Goal: Task Accomplishment & Management: Complete application form

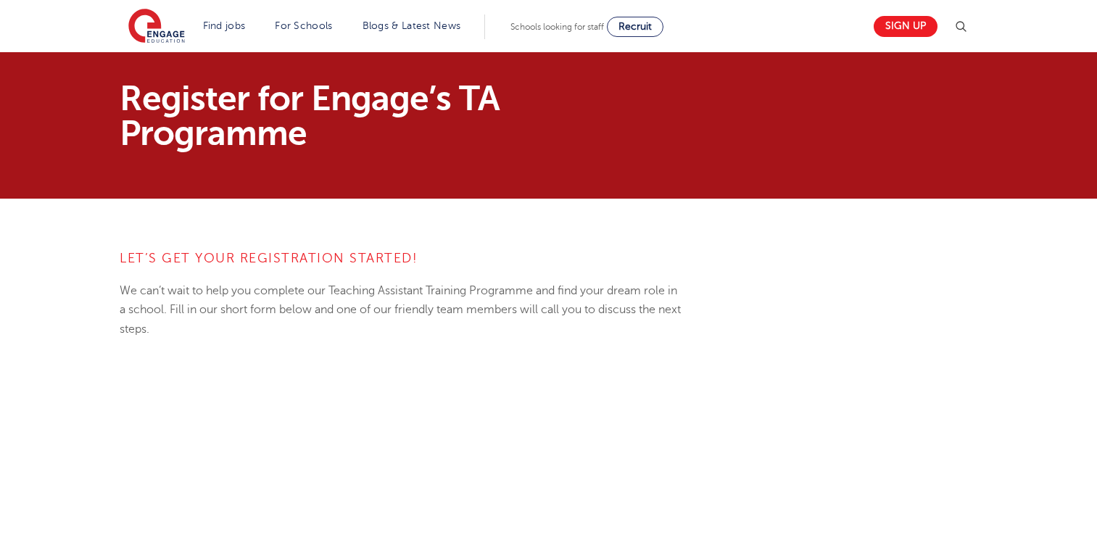
scroll to position [363, 0]
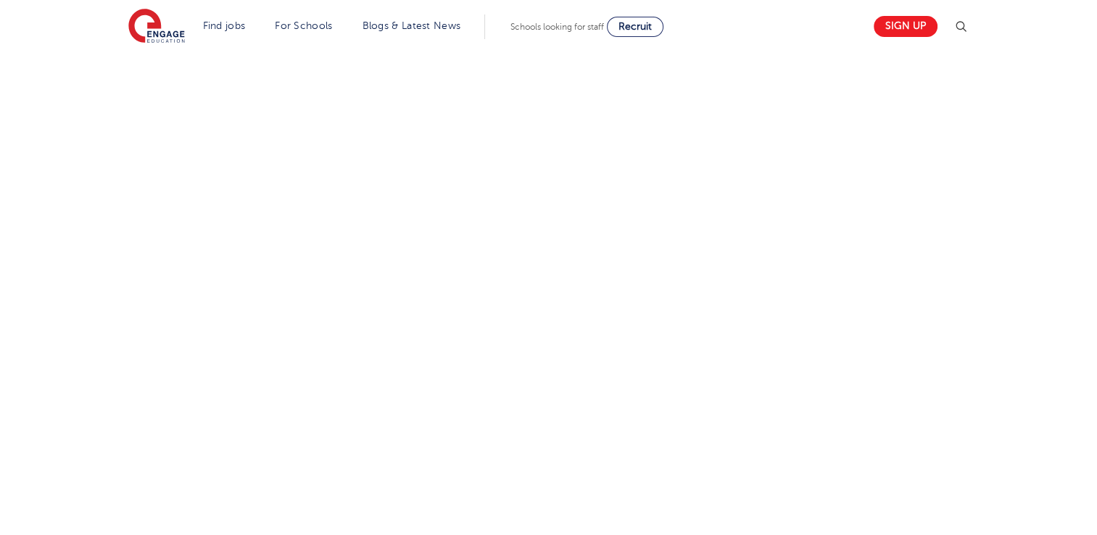
select select "Secondary"
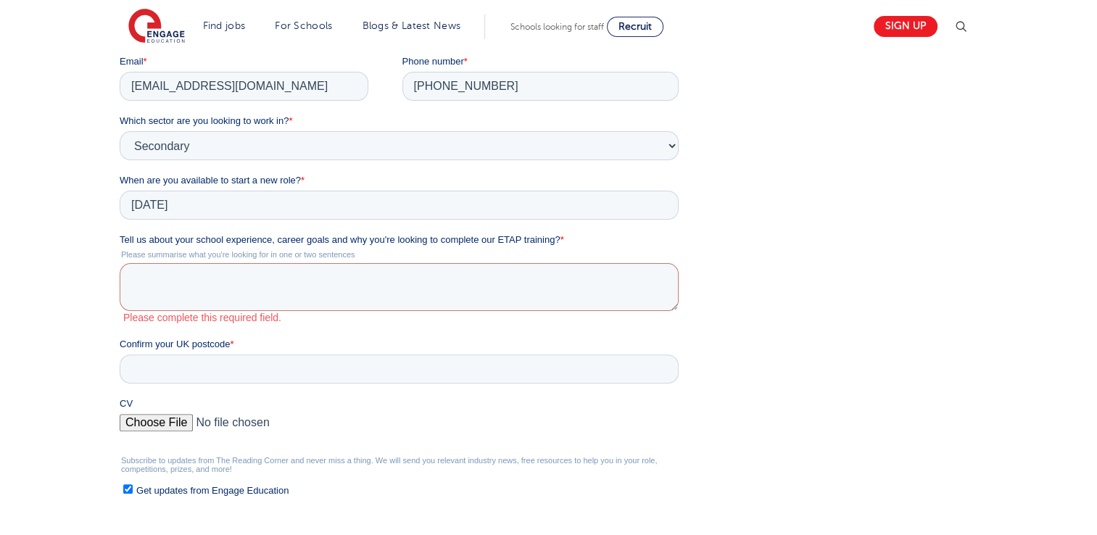
scroll to position [0, 0]
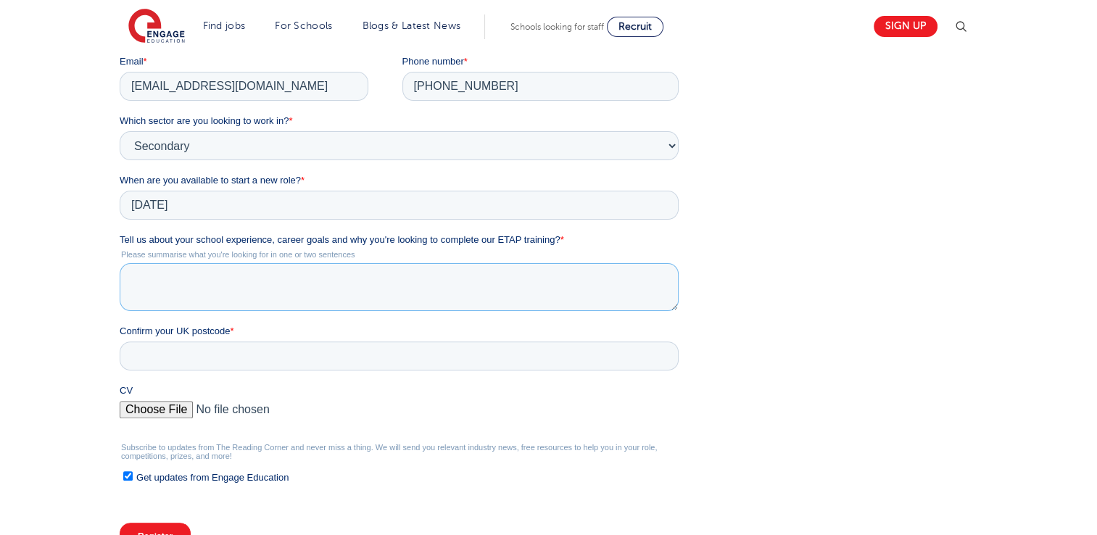
click at [269, 285] on textarea "Tell us about your school experience, career goals and why you're looking to co…" at bounding box center [399, 288] width 559 height 48
paste textarea "Teaching and guiding young minds to their full potential since an early age has…"
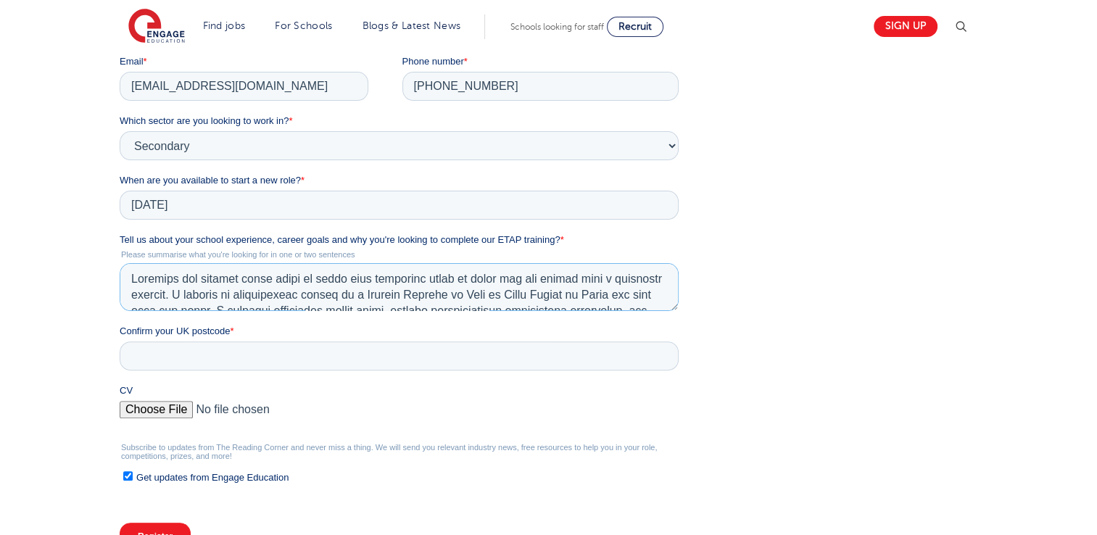
click at [418, 292] on textarea "Tell us about your school experience, career goals and why you're looking to co…" at bounding box center [399, 288] width 559 height 48
drag, startPoint x: 357, startPoint y: 295, endPoint x: 294, endPoint y: 292, distance: 63.2
click at [294, 292] on textarea "Tell us about your school experience, career goals and why you're looking to co…" at bounding box center [399, 288] width 559 height 48
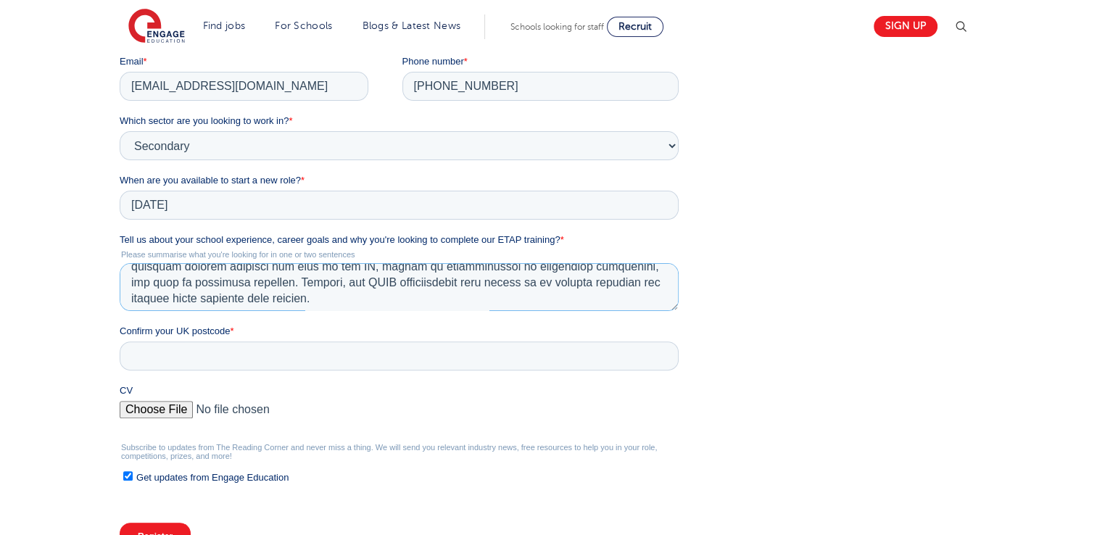
scroll to position [302, 0]
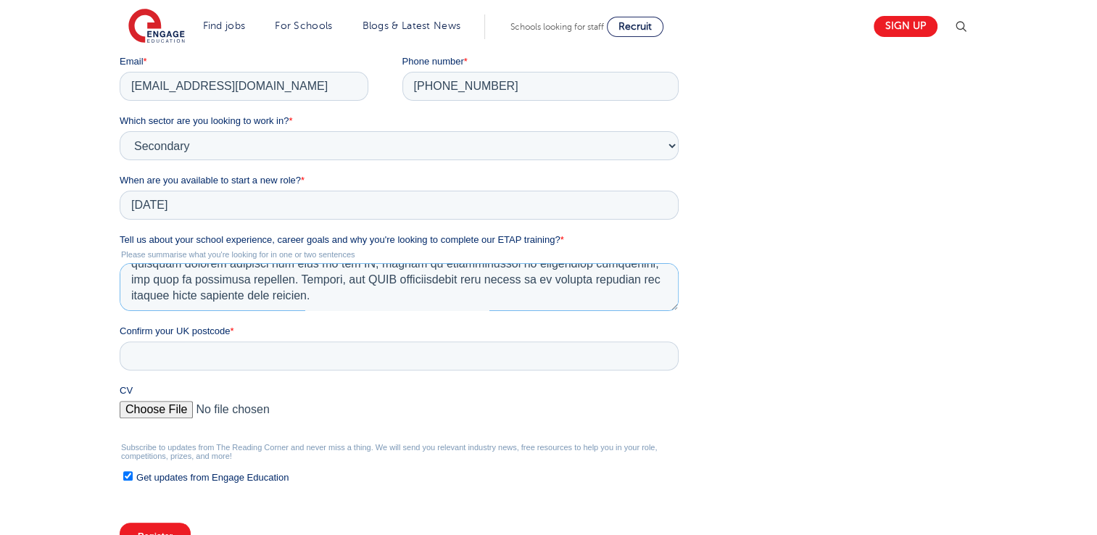
type textarea "Teaching and guiding young minds to their full potential since an early age has…"
click at [207, 360] on input "Confirm your UK postcode *" at bounding box center [399, 356] width 559 height 29
type input "CV1 3GX"
click at [186, 411] on input "CV" at bounding box center [399, 416] width 559 height 29
type input "C:\fakepath\[PERSON_NAME]-Teacher2.pdf"
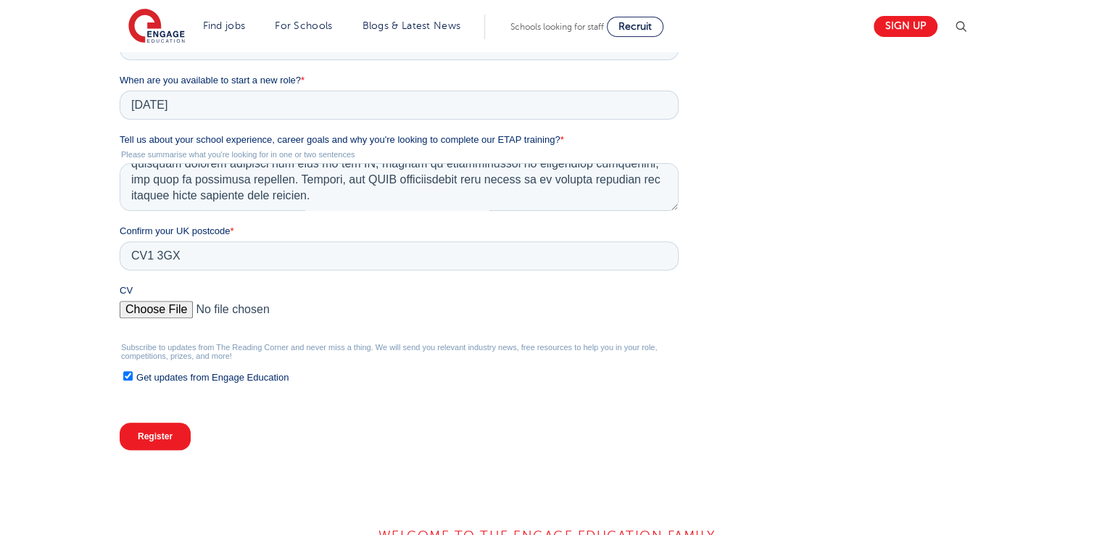
scroll to position [653, 0]
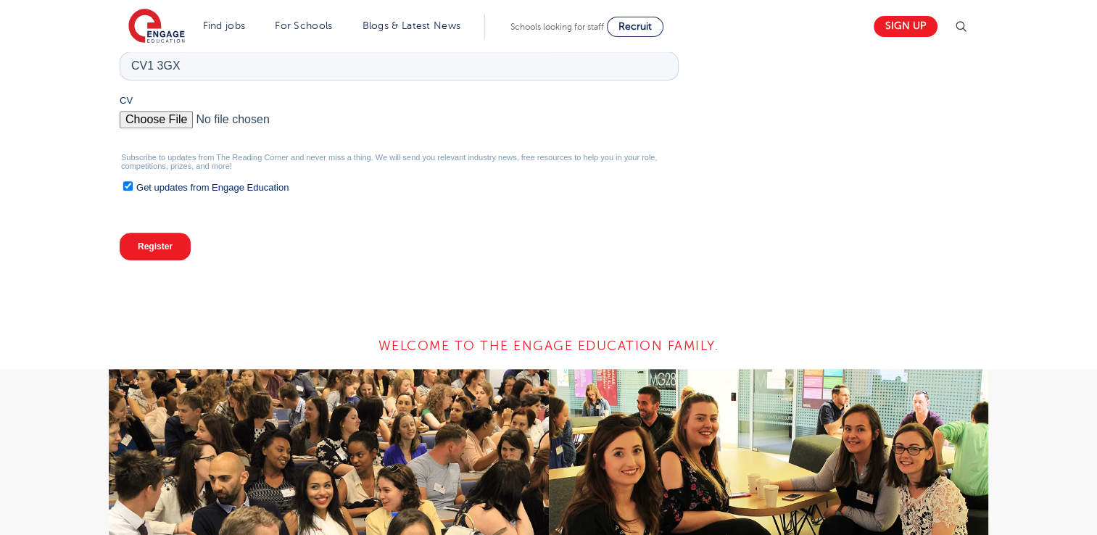
click at [152, 253] on input "Register" at bounding box center [155, 248] width 71 height 28
